Goal: Information Seeking & Learning: Learn about a topic

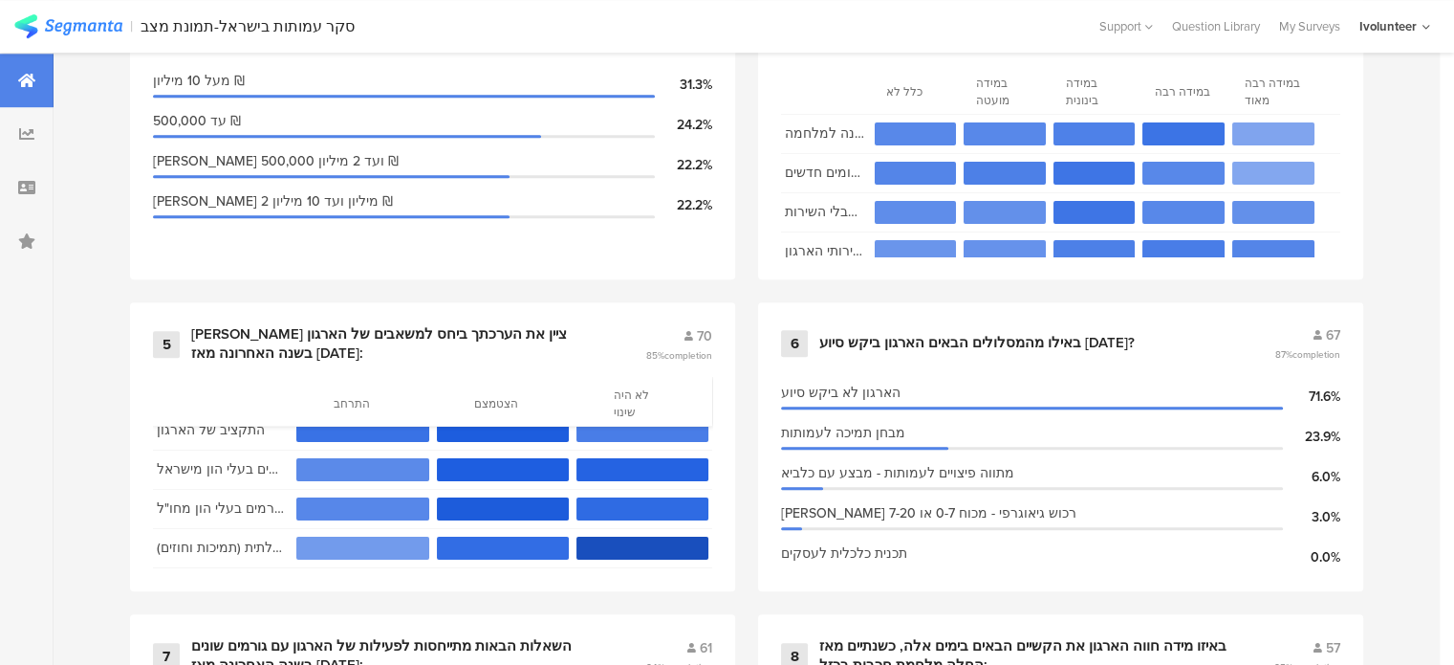
scroll to position [31, 0]
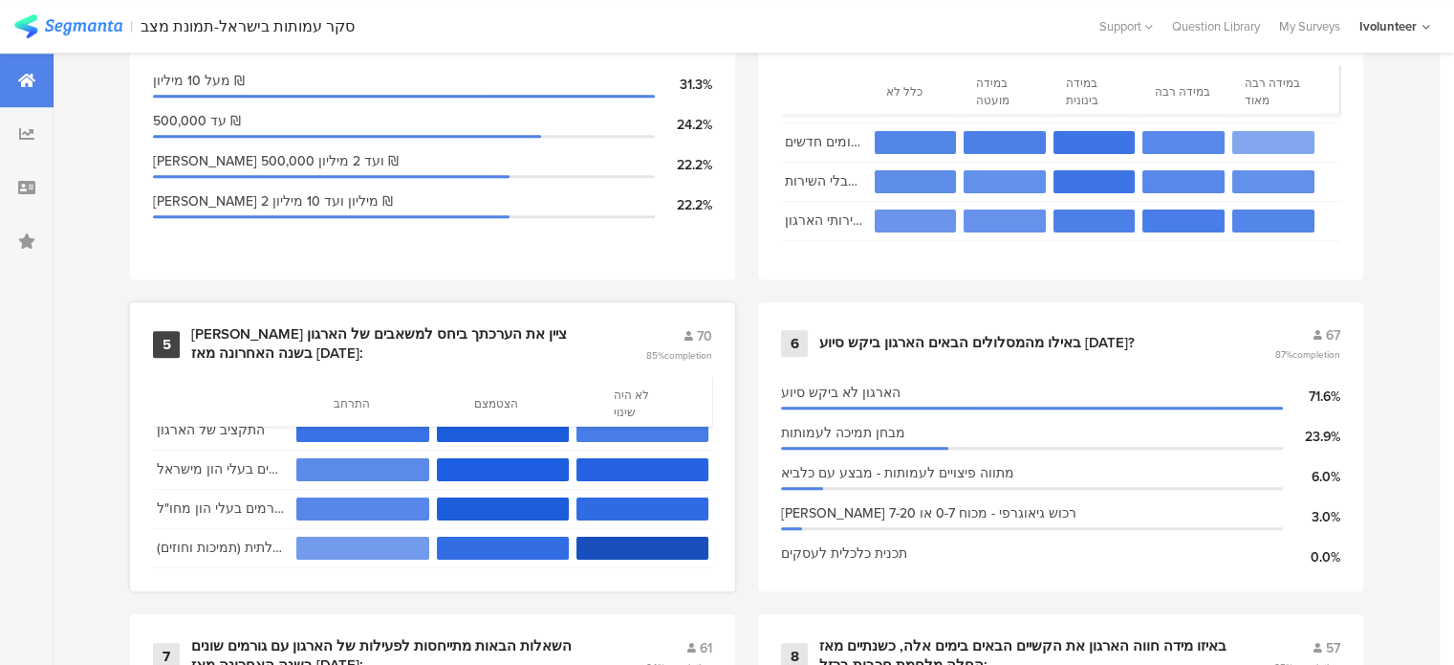
click at [241, 325] on div "[PERSON_NAME] ציין את הערכתך ביחס למשאבים של הארגון בשנה האחרונה מאז [DATE]:" at bounding box center [395, 343] width 408 height 37
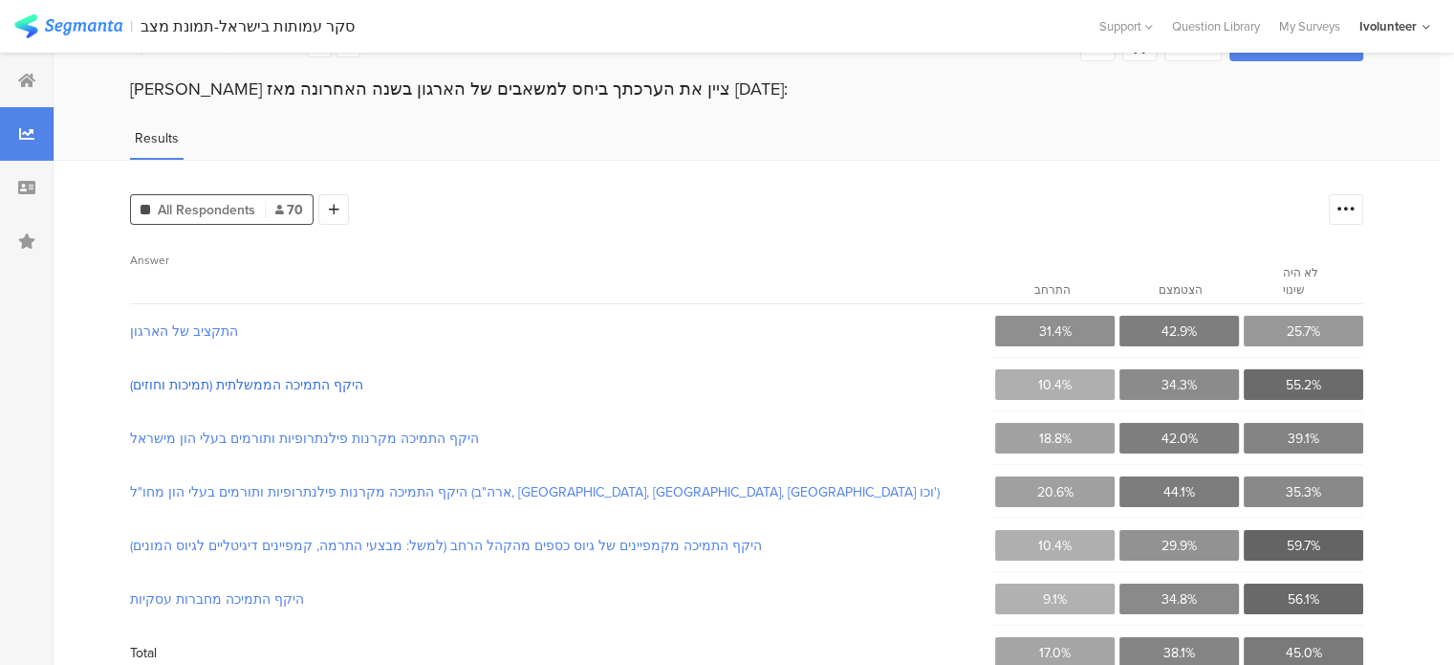
scroll to position [95, 0]
